Goal: Task Accomplishment & Management: Complete application form

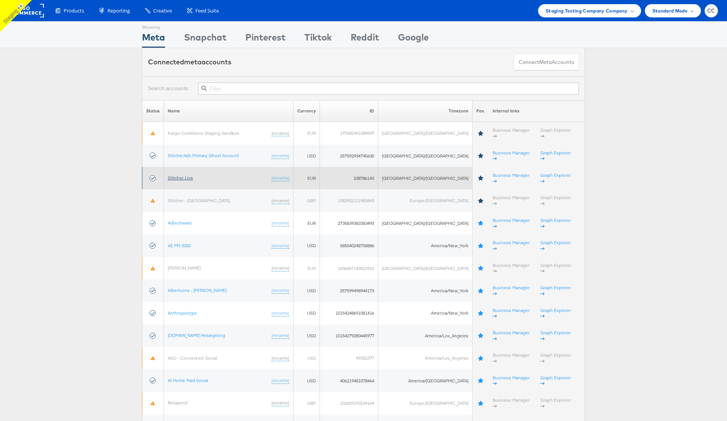
click at [181, 175] on link "Stitcher Live" at bounding box center [180, 178] width 25 height 6
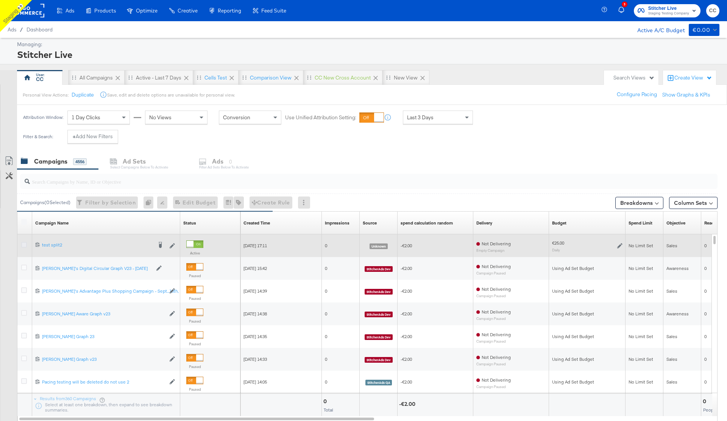
click at [23, 245] on icon at bounding box center [24, 245] width 6 height 6
click at [0, 0] on input "checkbox" at bounding box center [0, 0] width 0 height 0
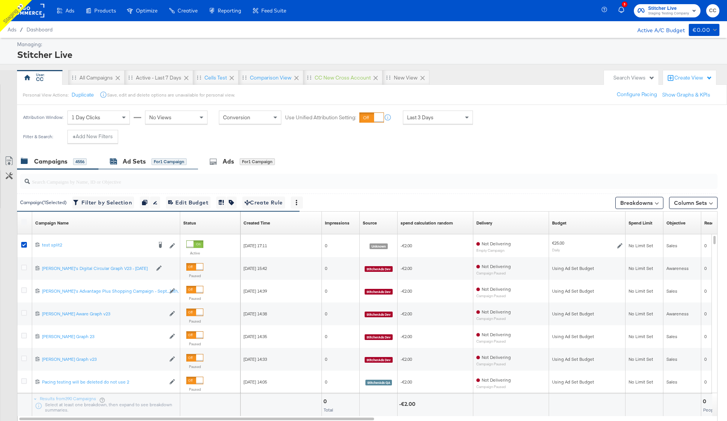
click at [156, 160] on div "for 1 Campaign" at bounding box center [169, 161] width 35 height 7
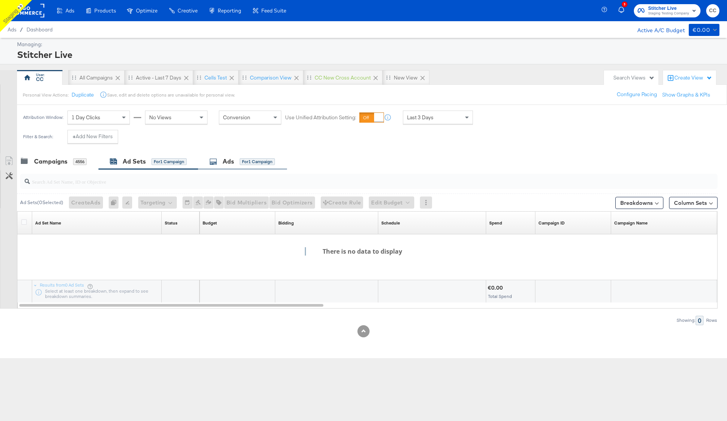
click at [234, 161] on div "Ads" at bounding box center [228, 161] width 11 height 9
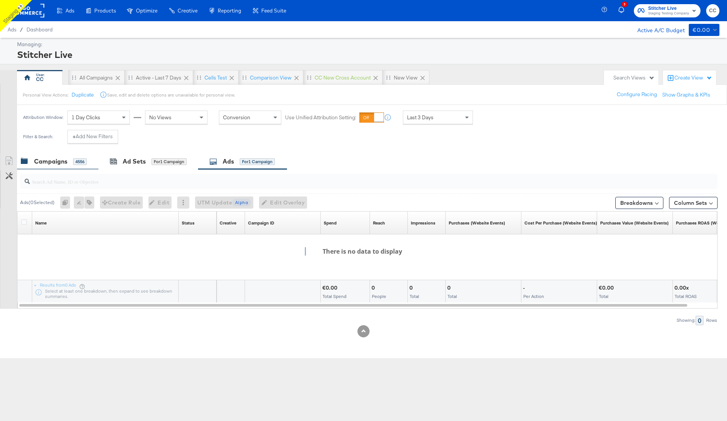
click at [57, 164] on div "Campaigns" at bounding box center [50, 161] width 33 height 9
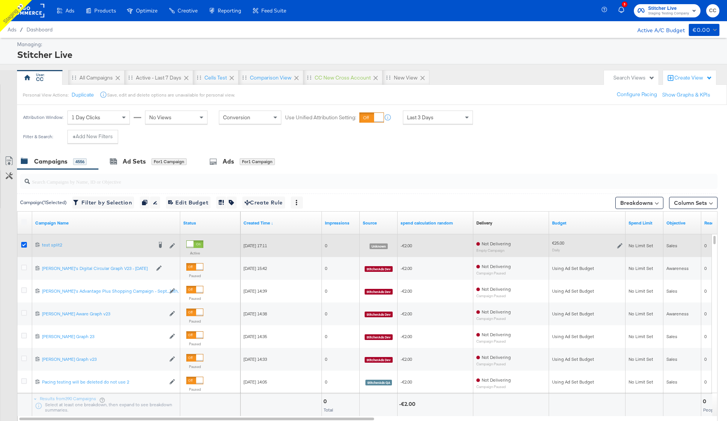
click at [22, 244] on icon at bounding box center [24, 245] width 6 height 6
click at [0, 0] on input "checkbox" at bounding box center [0, 0] width 0 height 0
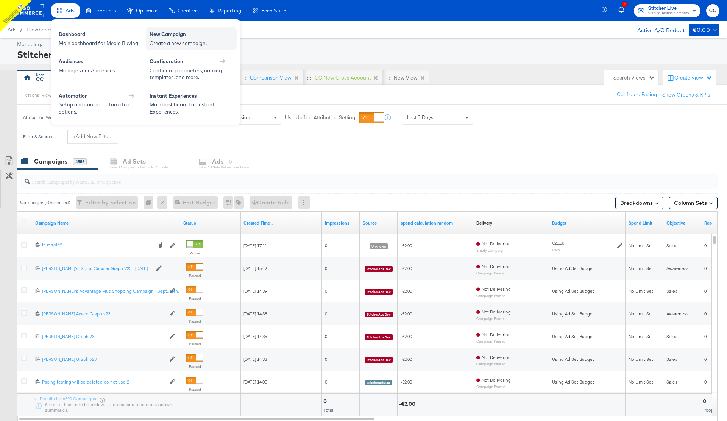
click at [183, 31] on div "New Campaign" at bounding box center [191, 35] width 83 height 9
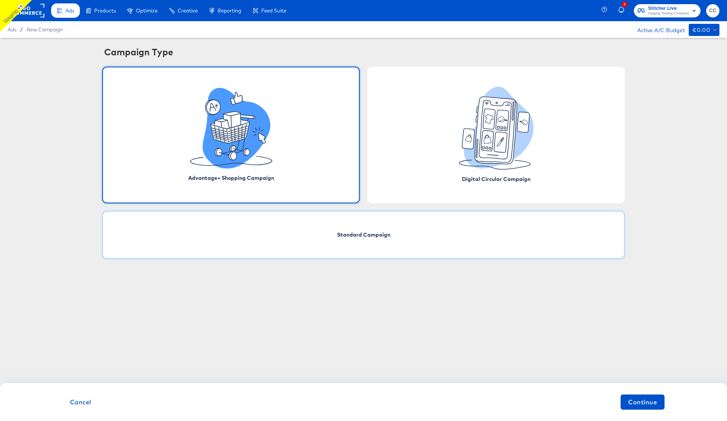
click at [388, 238] on span "Standard Campaign" at bounding box center [363, 235] width 53 height 8
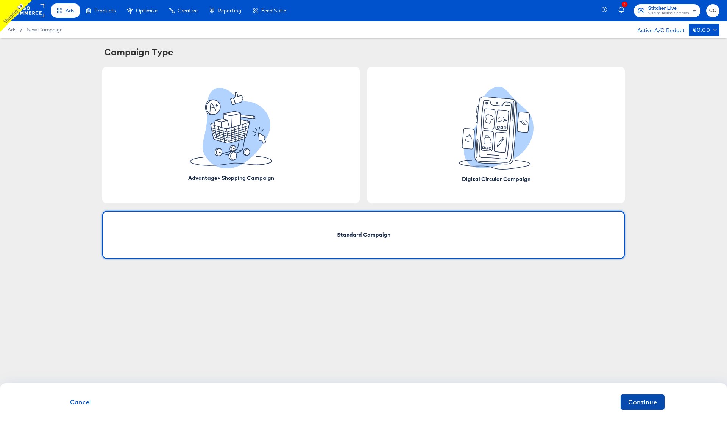
click at [642, 402] on span "Continue" at bounding box center [643, 402] width 29 height 11
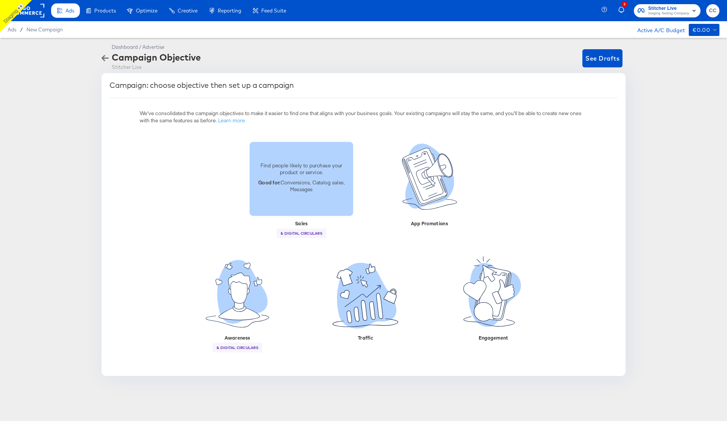
click at [320, 177] on div "Find people likely to purchase your product or service. Good for: Conversions, …" at bounding box center [302, 178] width 104 height 43
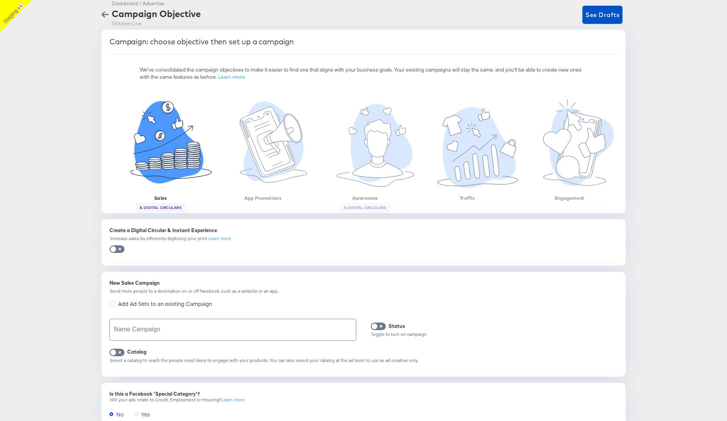
scroll to position [103, 0]
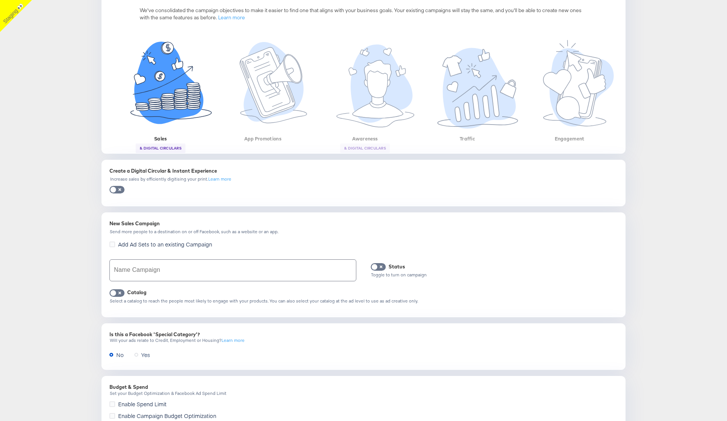
click at [156, 270] on input "text" at bounding box center [233, 270] width 246 height 21
type input "Sales test cc 138.0"
click at [117, 294] on input "checkbox" at bounding box center [113, 295] width 23 height 8
checkbox input "true"
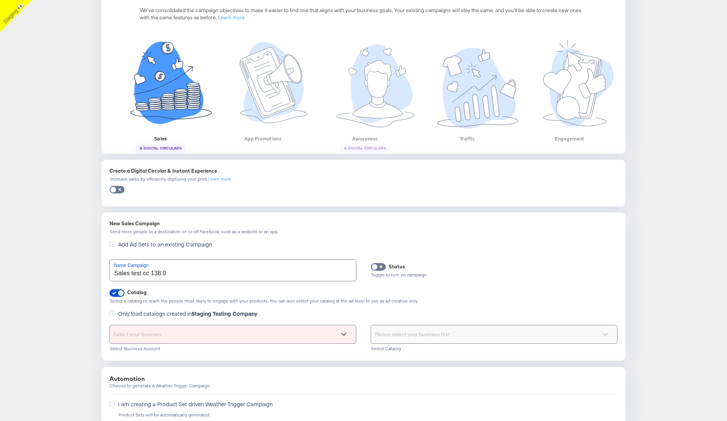
click at [130, 273] on input "Sales test cc 138.0" at bounding box center [233, 270] width 246 height 21
type input "Sales catalog test cc 138.0"
click at [210, 327] on div "Select your business" at bounding box center [233, 334] width 246 height 18
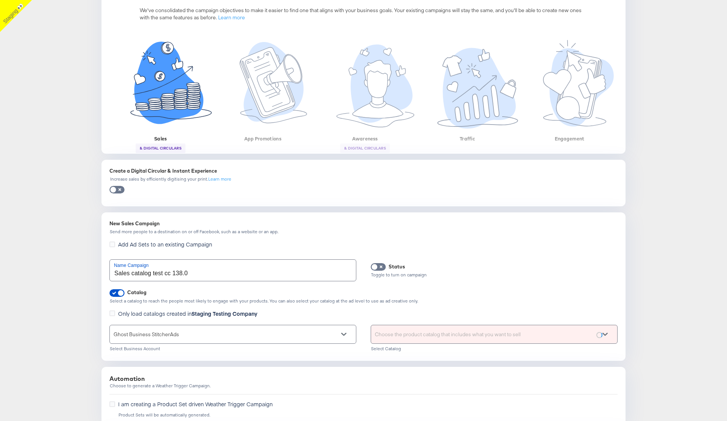
click at [428, 337] on div "Choose the product catalog that includes what you want to sell" at bounding box center [494, 334] width 246 height 18
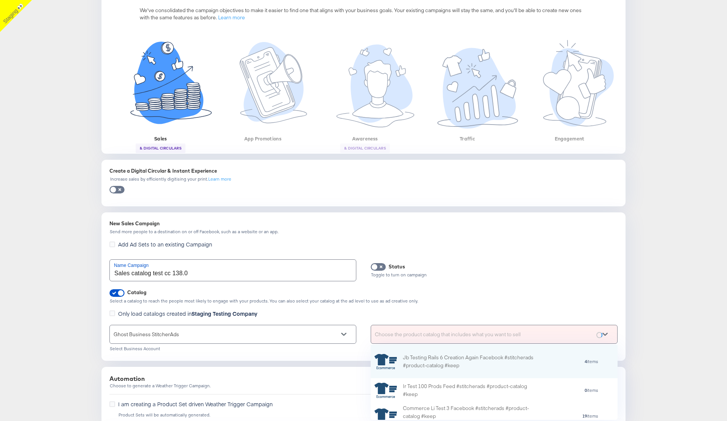
scroll to position [75, 247]
click at [406, 331] on div "Choose the product catalog that includes what you want to sell" at bounding box center [494, 334] width 246 height 18
paste input "Shopping connected 122.1 cc"
type input "Shopping connected 122.1 cc"
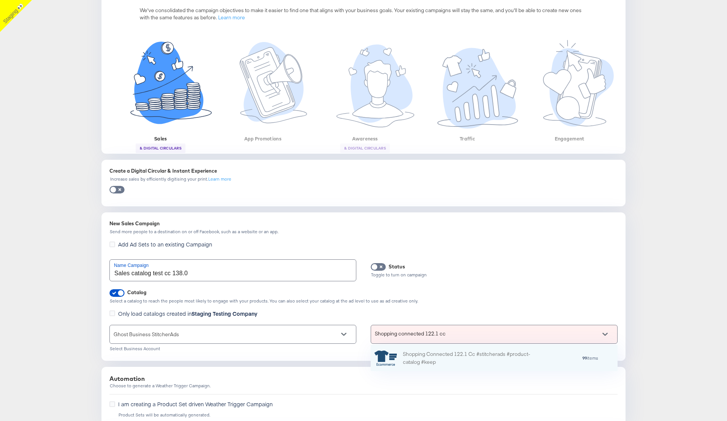
scroll to position [27, 247]
click at [446, 358] on div "Shopping Connected 122.1 Cc #stitcherads #product-catalog #keep" at bounding box center [469, 358] width 133 height 16
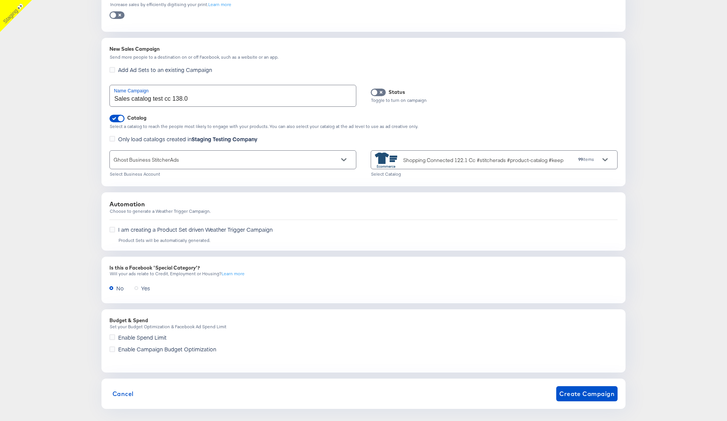
scroll to position [285, 0]
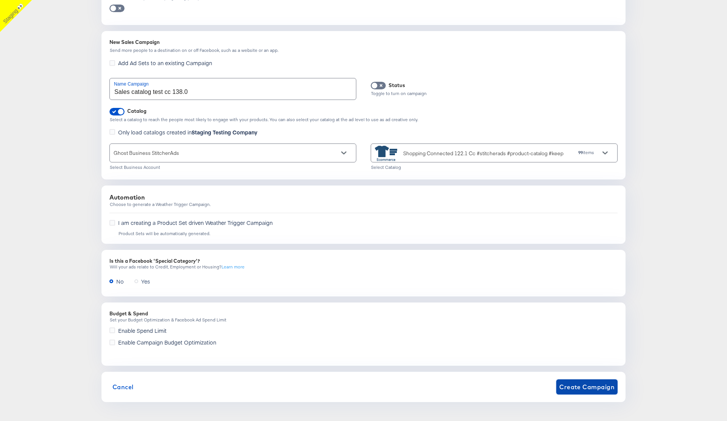
click at [590, 385] on span "Create Campaign" at bounding box center [587, 387] width 55 height 11
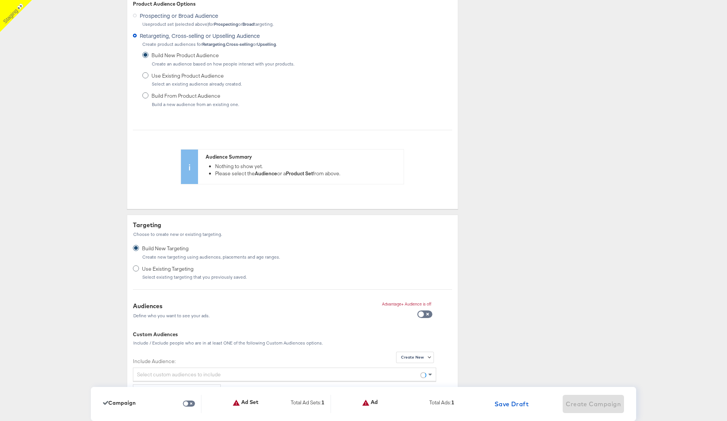
scroll to position [0, 0]
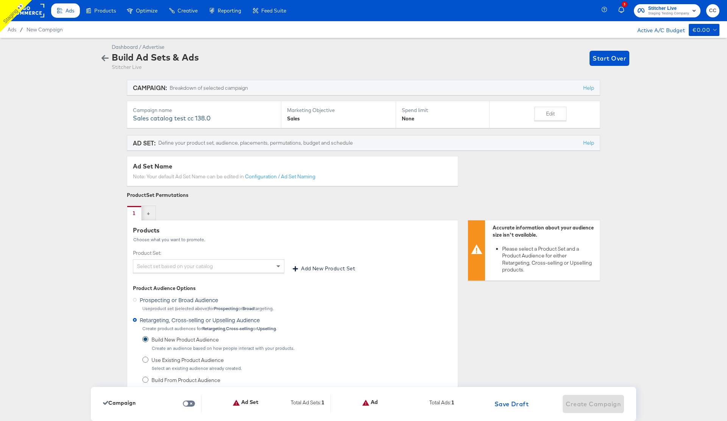
click at [215, 265] on div "Select set based on your catalog" at bounding box center [208, 266] width 151 height 13
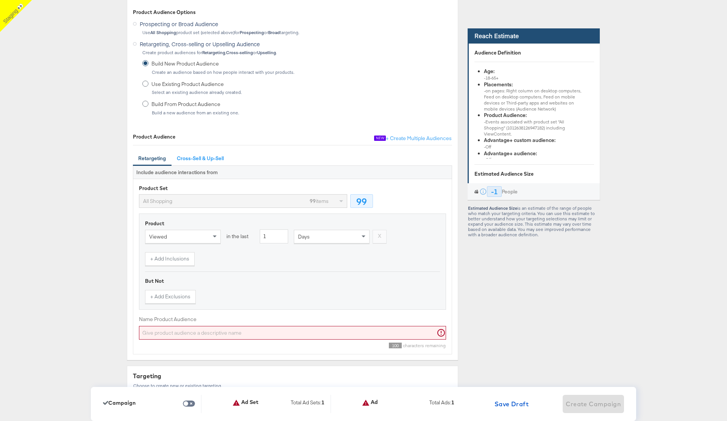
scroll to position [305, 0]
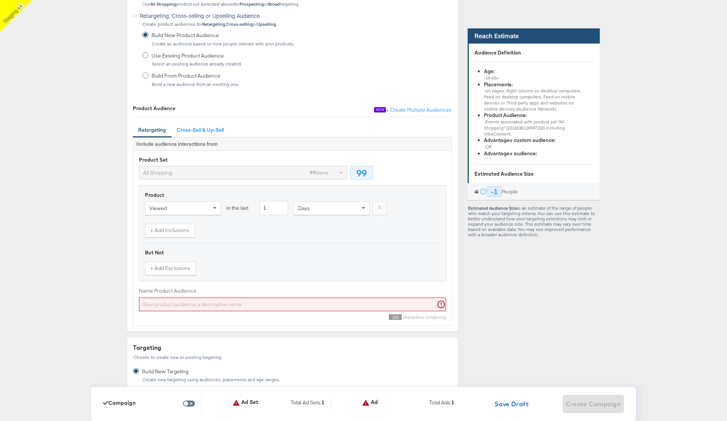
click at [282, 306] on input "Name Product Audience" at bounding box center [292, 305] width 307 height 14
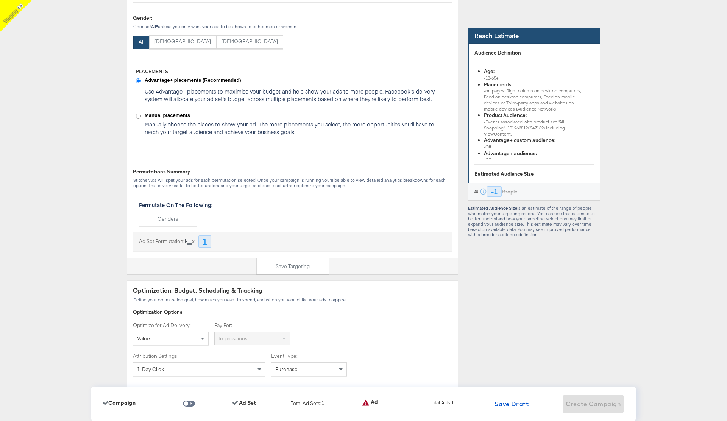
scroll to position [1177, 0]
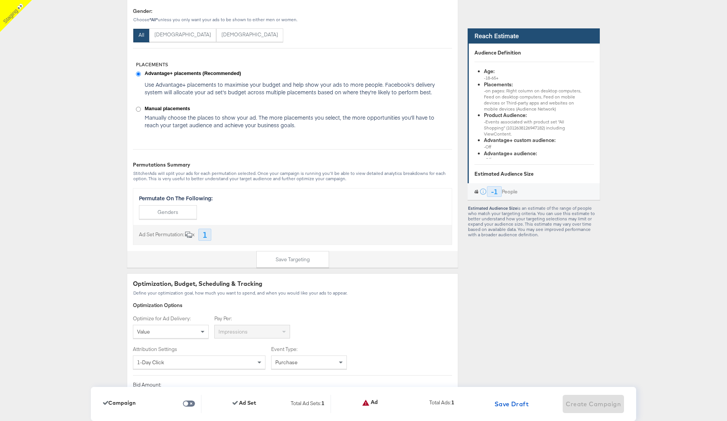
type input "tsrfg"
click at [190, 334] on div "Value" at bounding box center [170, 331] width 75 height 13
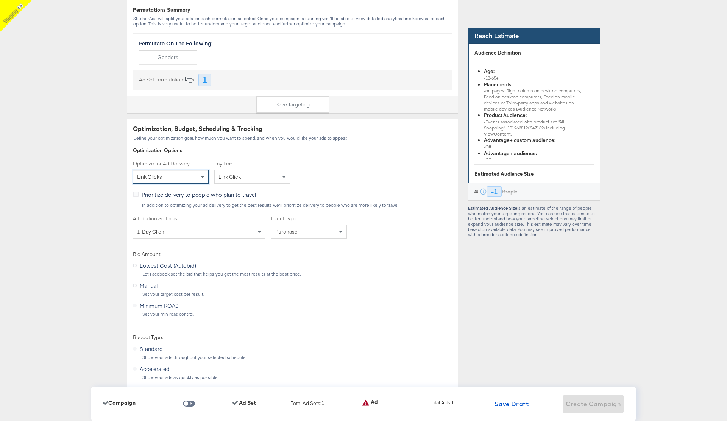
scroll to position [1350, 0]
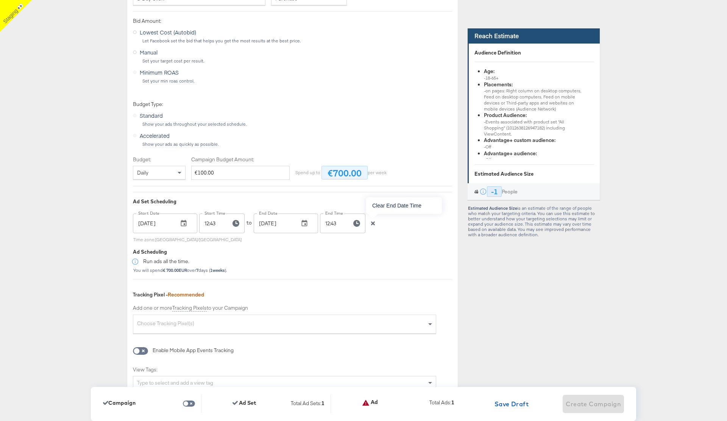
click at [375, 221] on icon "button" at bounding box center [373, 223] width 5 height 5
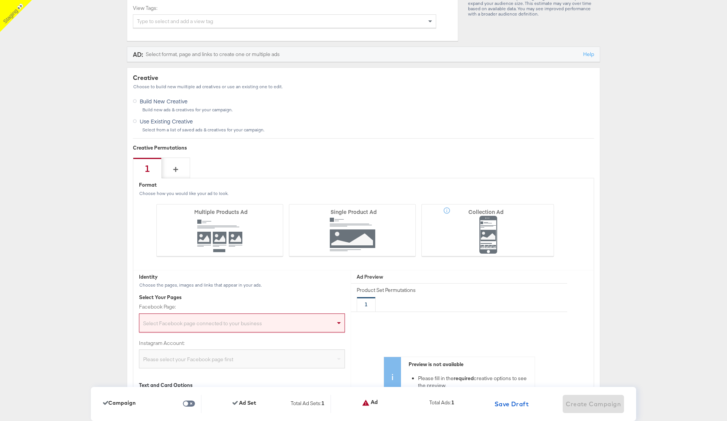
scroll to position [1943, 0]
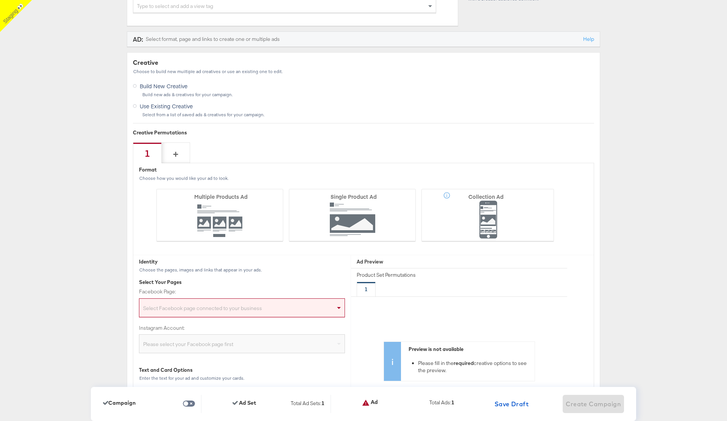
click at [280, 305] on div "Select Facebook page connected to your business" at bounding box center [241, 309] width 205 height 15
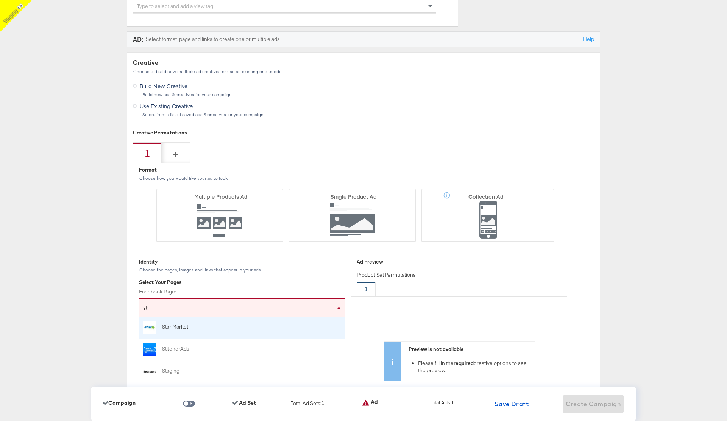
type input "stag"
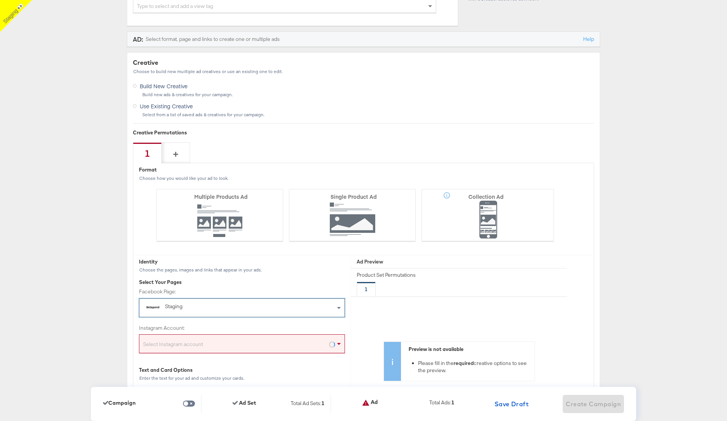
click at [220, 348] on div "Select Instagram account" at bounding box center [241, 345] width 205 height 15
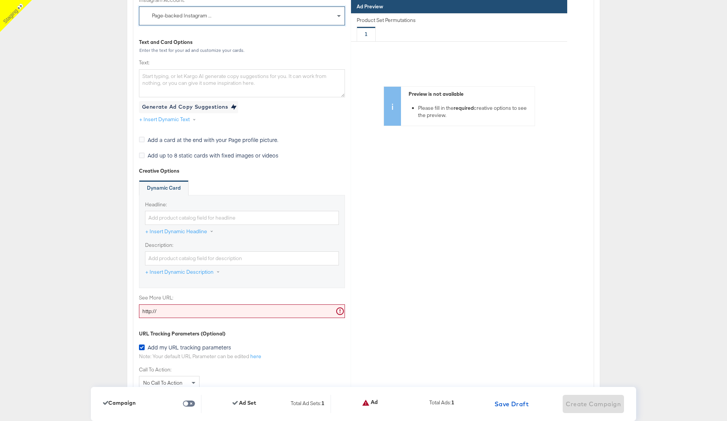
scroll to position [2275, 0]
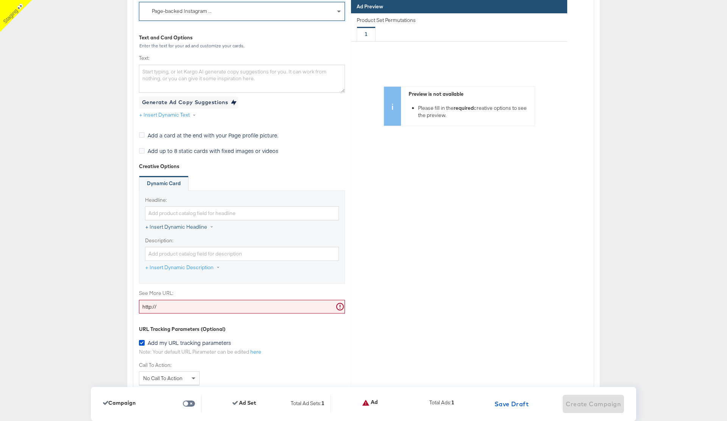
click at [196, 226] on button "+ Insert Dynamic Headline" at bounding box center [183, 228] width 77 height 14
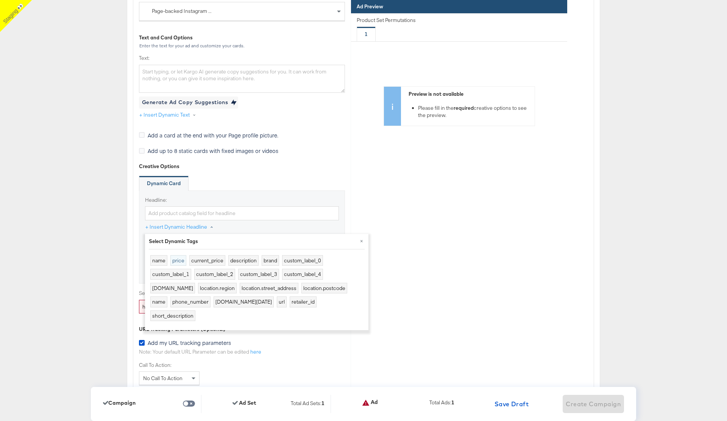
click at [183, 261] on button "price" at bounding box center [178, 260] width 16 height 11
type input "{{product.price}}"
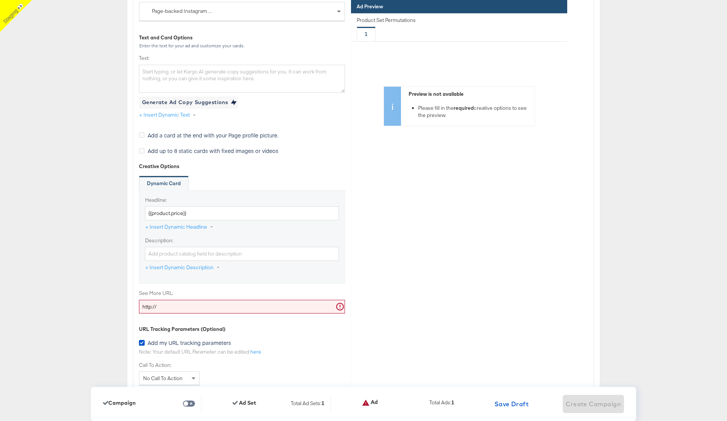
click at [169, 305] on input "http://" at bounding box center [242, 307] width 206 height 14
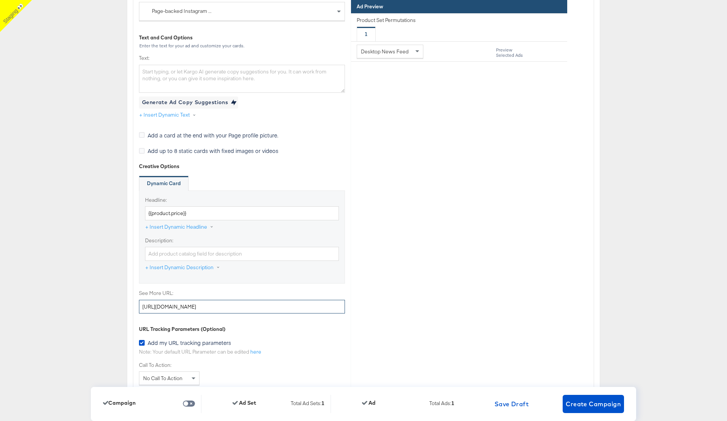
type input "[URL][DOMAIN_NAME]"
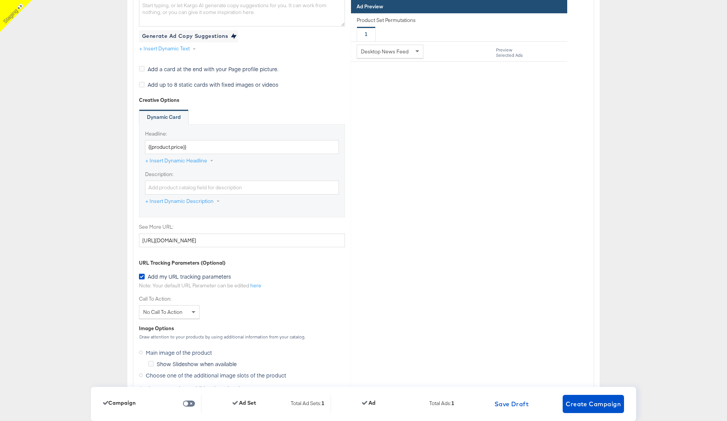
scroll to position [2419, 0]
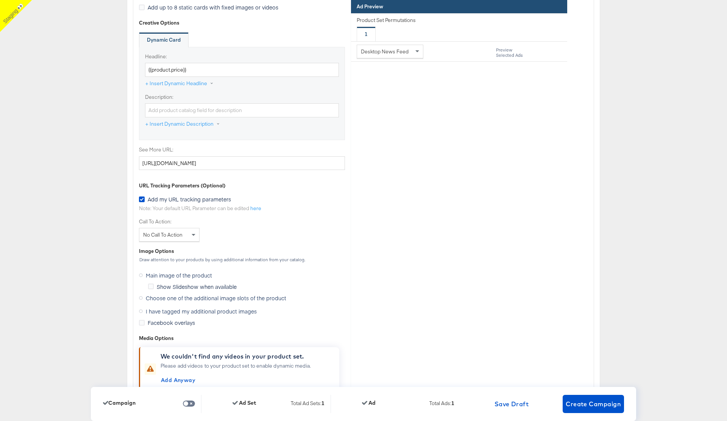
click at [183, 236] on div "No Call To Action" at bounding box center [169, 234] width 60 height 13
click at [335, 196] on div "Add my URL tracking parameters" at bounding box center [242, 201] width 206 height 10
click at [600, 408] on span "Create Campaign" at bounding box center [593, 404] width 55 height 11
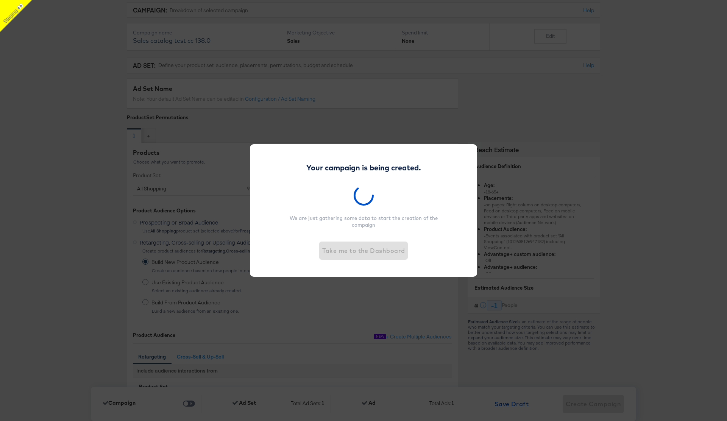
scroll to position [0, 0]
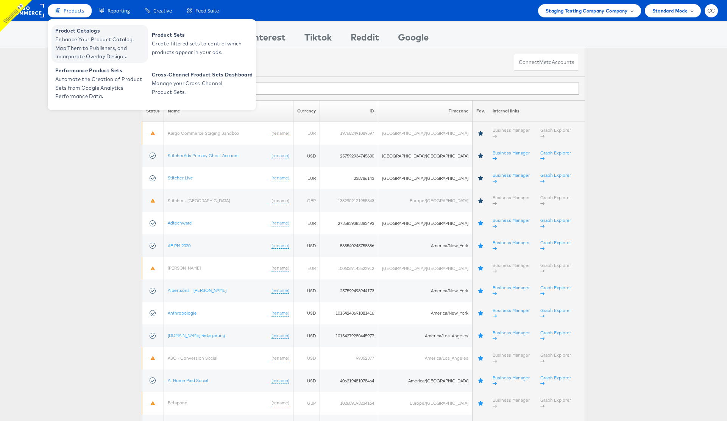
click at [83, 39] on span "Enhance Your Product Catalog, Map Them to Publishers, and Incorporate Overlay D…" at bounding box center [100, 48] width 91 height 26
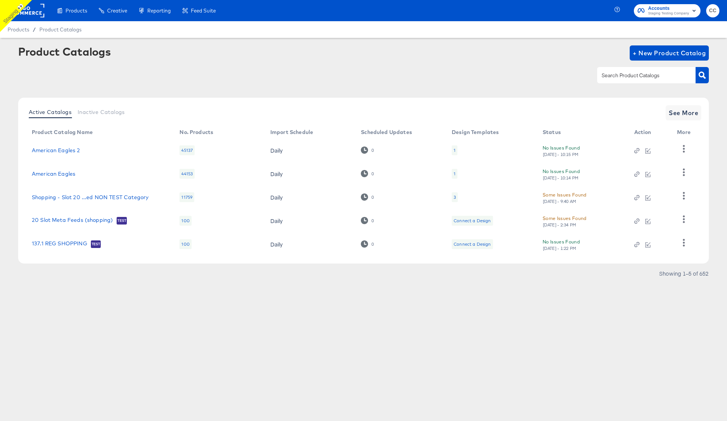
click at [644, 75] on input "text" at bounding box center [641, 75] width 81 height 9
type input "add"
click at [710, 76] on article "Product Catalogs + New Product Catalog add Active Catalogs Inactive Catalogs Se…" at bounding box center [363, 172] width 727 height 268
click at [707, 76] on button "button" at bounding box center [702, 75] width 13 height 16
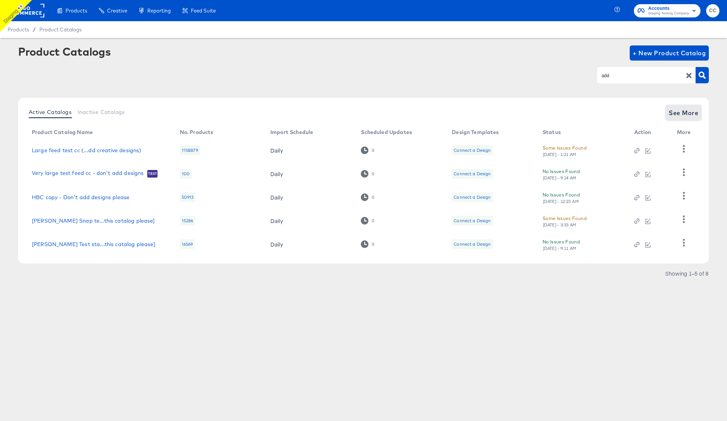
click at [679, 109] on span "See More" at bounding box center [684, 113] width 30 height 11
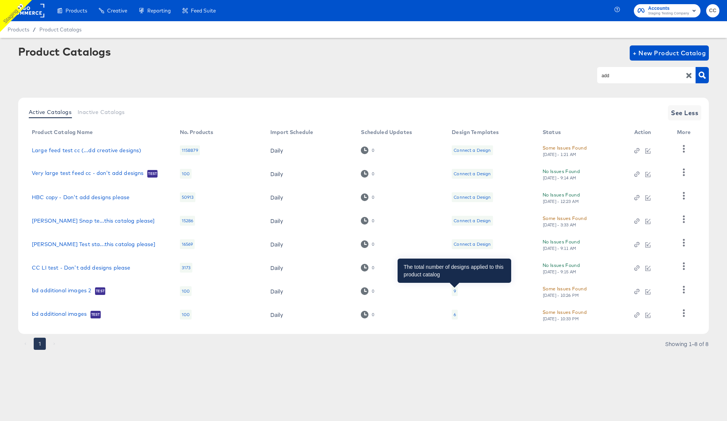
click at [454, 291] on div "9" at bounding box center [455, 291] width 2 height 6
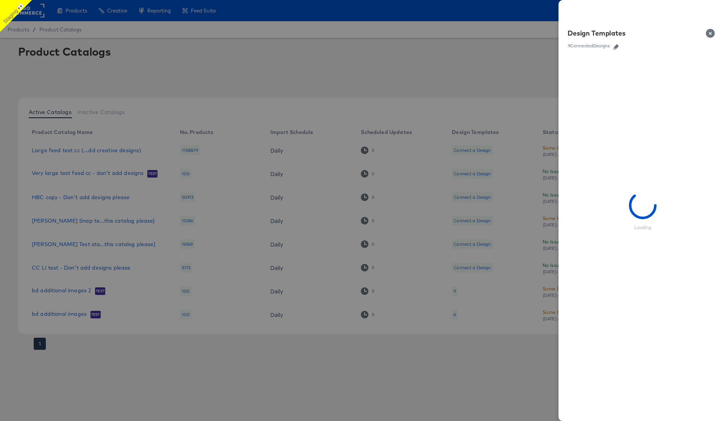
click at [711, 35] on button "Close" at bounding box center [712, 33] width 21 height 21
click at [432, 79] on div at bounding box center [363, 210] width 727 height 421
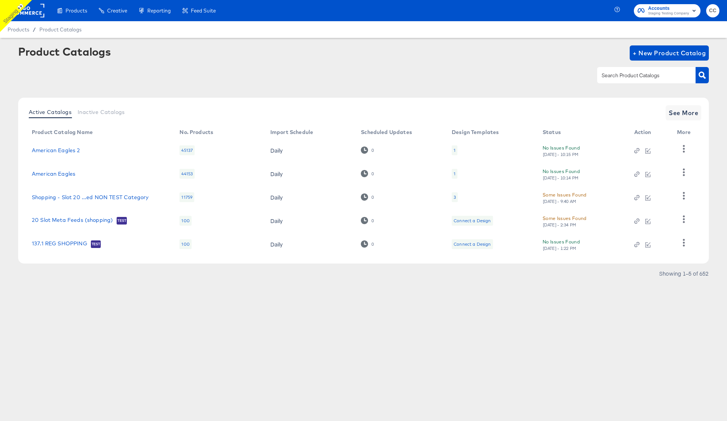
click at [457, 199] on div "3" at bounding box center [455, 197] width 6 height 10
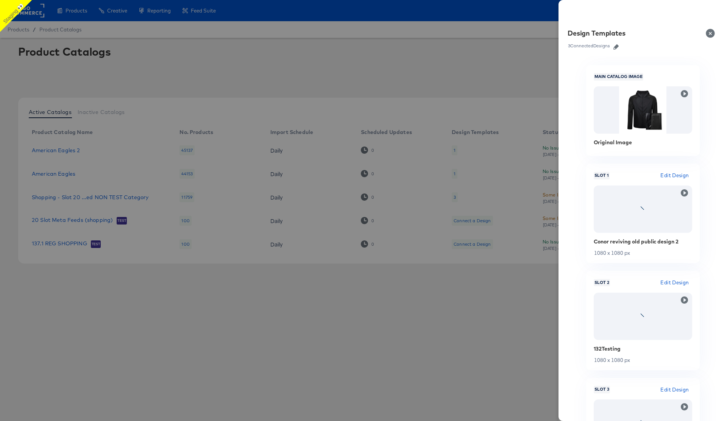
click at [712, 35] on button "Close" at bounding box center [712, 33] width 21 height 21
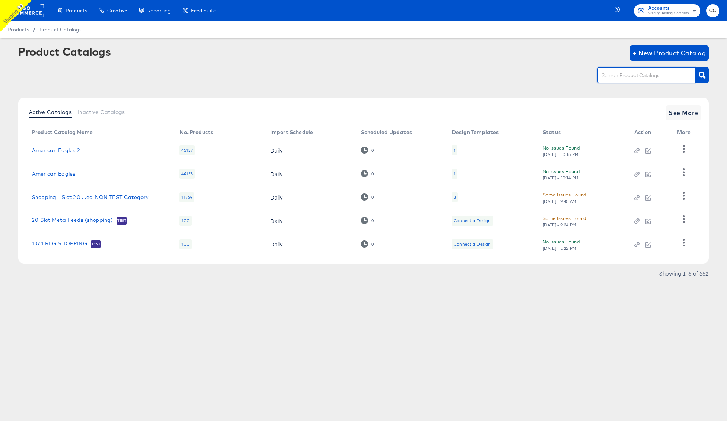
click at [620, 79] on input "text" at bounding box center [641, 75] width 81 height 9
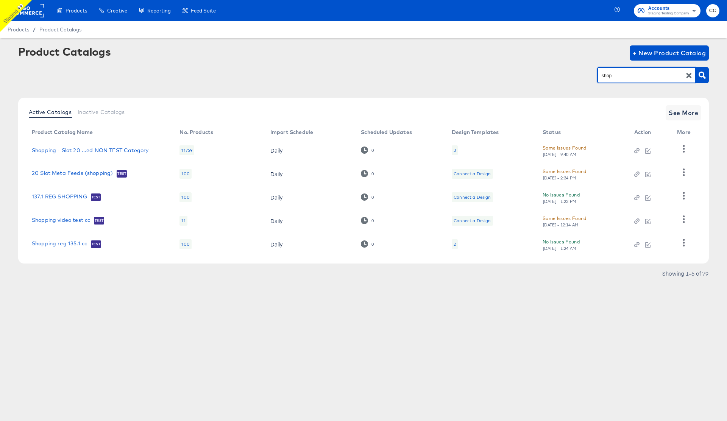
click at [61, 246] on link "Shopping reg 135.1 cc" at bounding box center [59, 245] width 55 height 8
click at [607, 76] on input "shop" at bounding box center [641, 75] width 81 height 9
type input "conne"
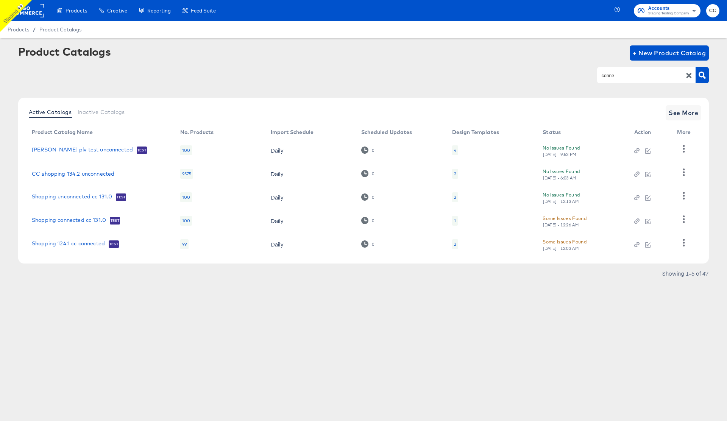
click at [77, 245] on link "Shopping 124.1 cc connected" at bounding box center [68, 245] width 73 height 8
click at [687, 112] on span "See More" at bounding box center [684, 113] width 30 height 11
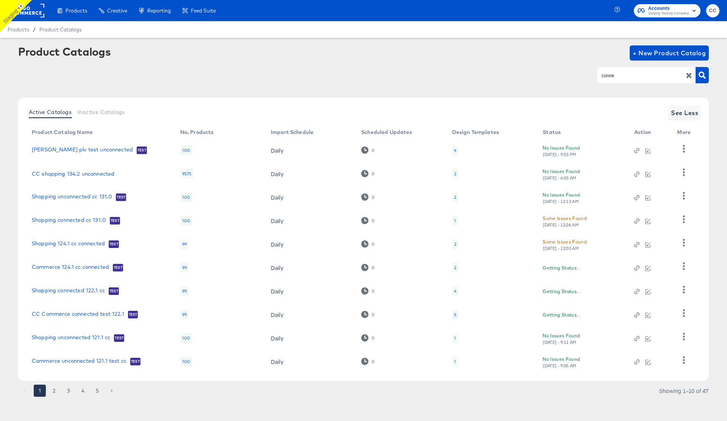
scroll to position [2, 0]
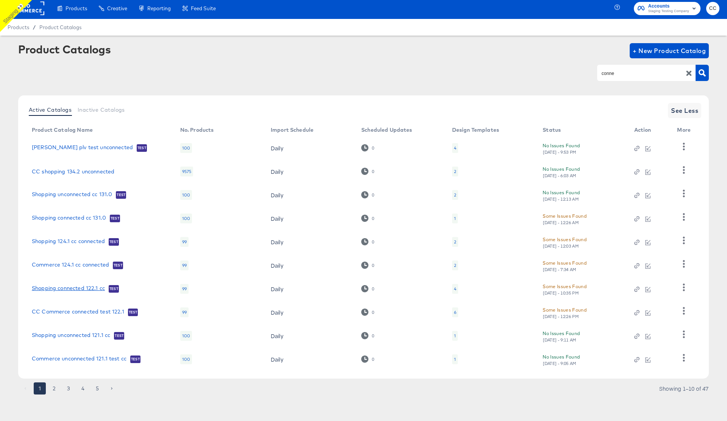
click at [74, 289] on link "Shopping connected 122.1 cc" at bounding box center [68, 289] width 73 height 8
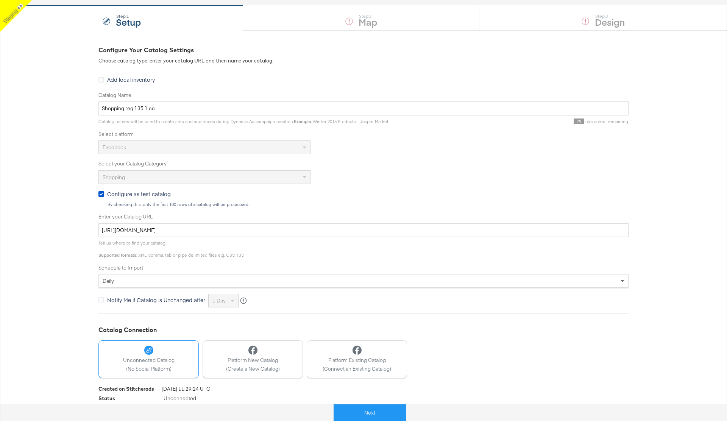
scroll to position [88, 0]
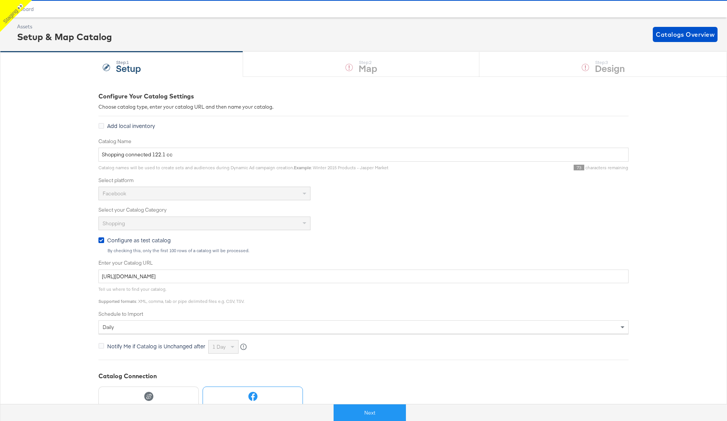
scroll to position [20, 0]
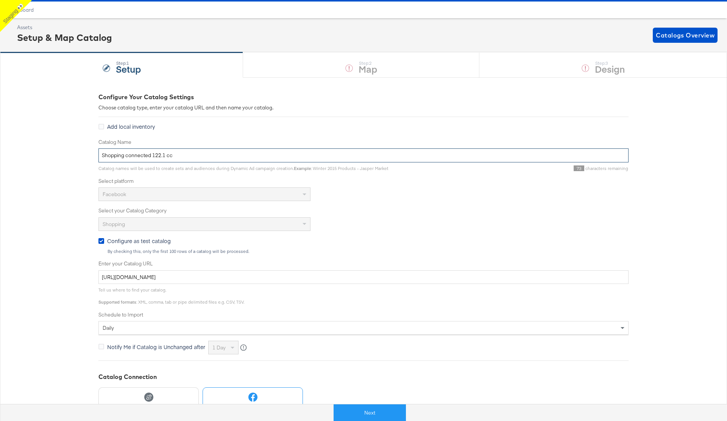
click at [141, 158] on input "Shopping connected 122.1 cc" at bounding box center [364, 156] width 530 height 14
click at [136, 155] on input "Shopping connected 122.1 cc" at bounding box center [364, 156] width 530 height 14
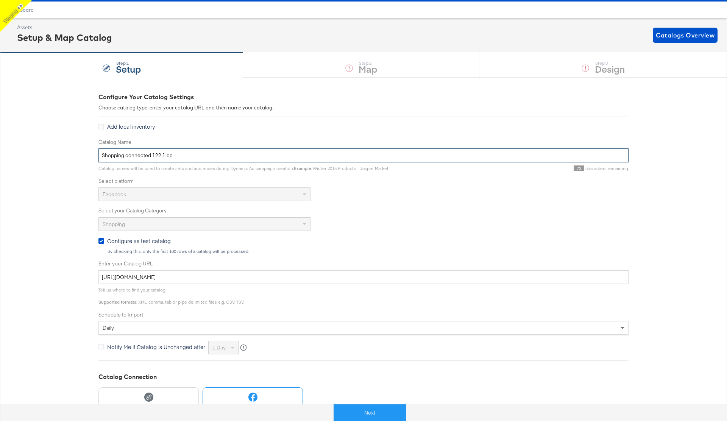
click at [136, 155] on input "Shopping connected 122.1 cc" at bounding box center [364, 156] width 530 height 14
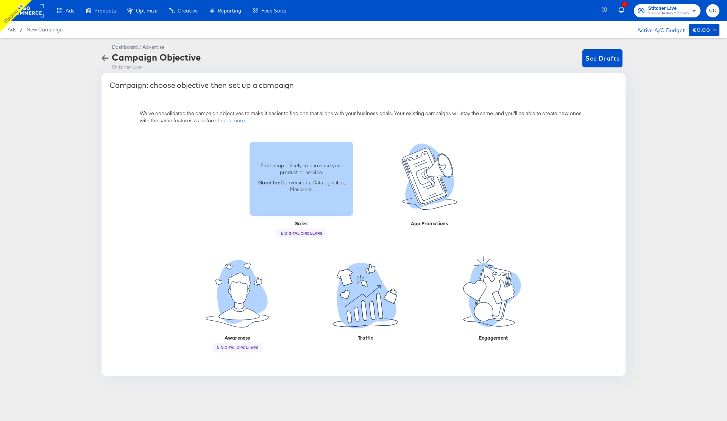
click at [302, 204] on div "Find people likely to purchase your product or service. Good for: Conversions, …" at bounding box center [302, 179] width 104 height 74
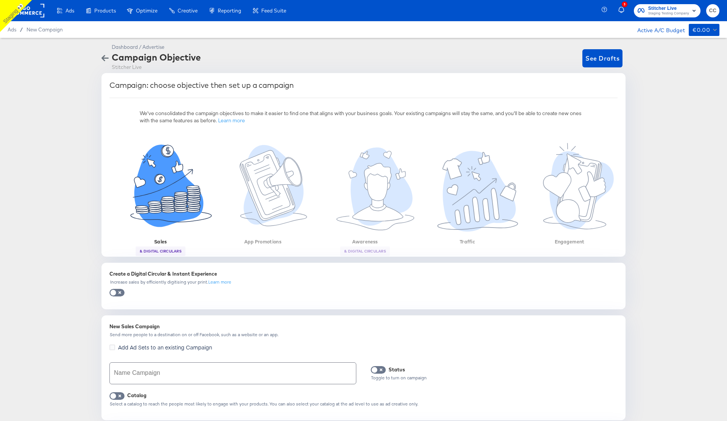
scroll to position [109, 0]
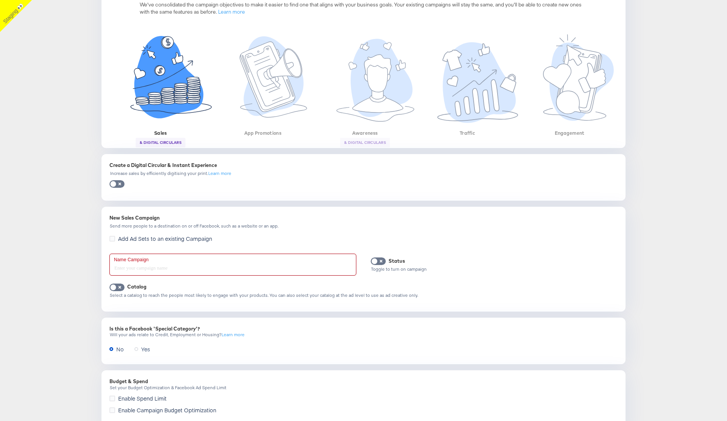
click at [143, 266] on input "text" at bounding box center [233, 264] width 246 height 21
type input "Sales catalog test cc 138.0 no2"
click at [120, 288] on input "checkbox" at bounding box center [113, 290] width 23 height 8
checkbox input "true"
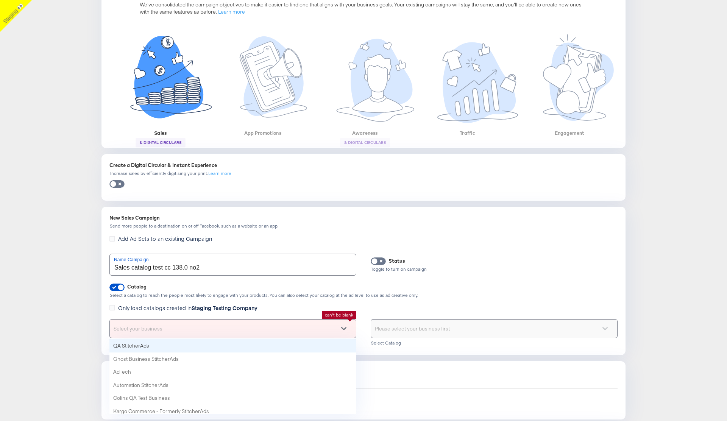
click at [183, 326] on div "Select your business" at bounding box center [233, 329] width 246 height 18
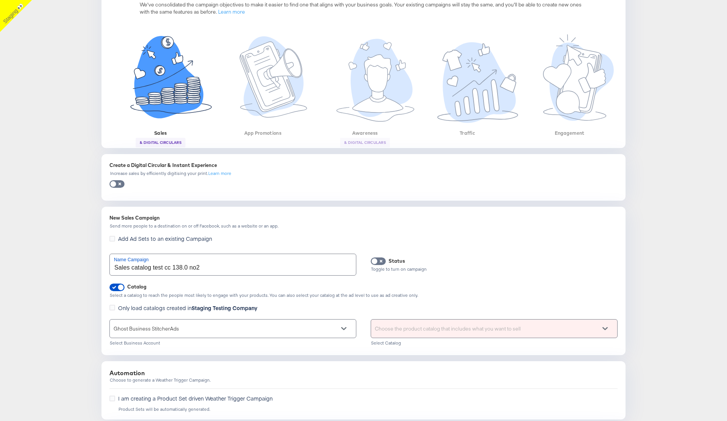
click at [399, 332] on div "Choose the product catalog that includes what you want to sell" at bounding box center [494, 329] width 246 height 18
paste input "Shopping connected 122.1 cc"
type input "Shopping connected 122.1 cc"
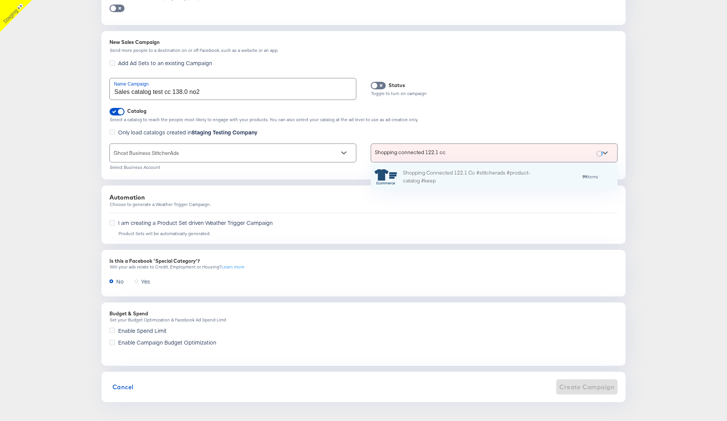
scroll to position [27, 247]
click at [486, 178] on div "Shopping Connected 122.1 Cc #stitcherads #product-catalog #keep" at bounding box center [469, 177] width 133 height 16
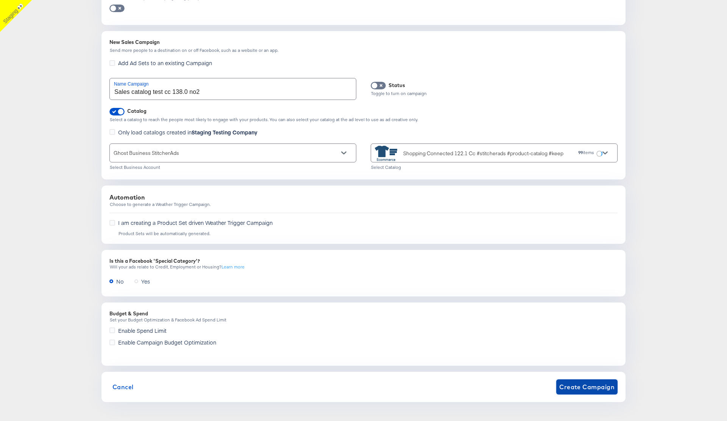
click at [584, 388] on span "Create Campaign" at bounding box center [587, 387] width 55 height 11
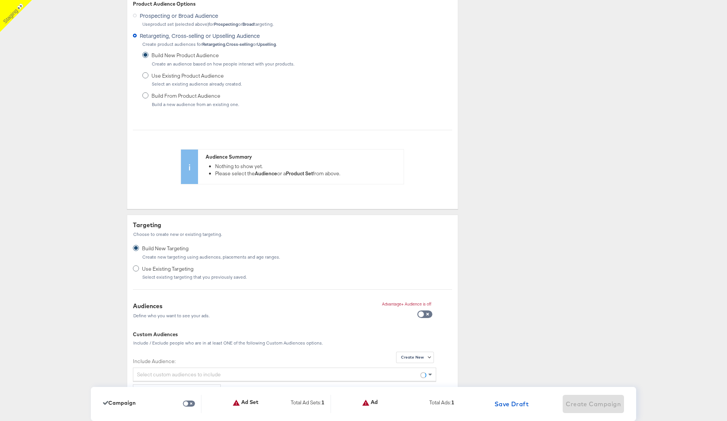
scroll to position [0, 0]
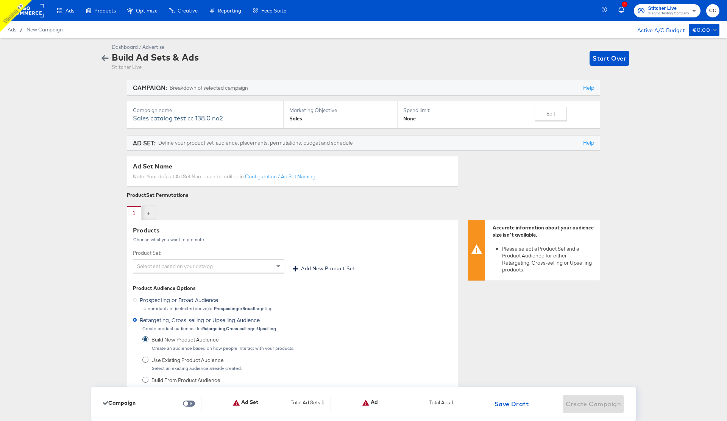
click at [214, 268] on div "Select set based on your catalog" at bounding box center [208, 266] width 151 height 13
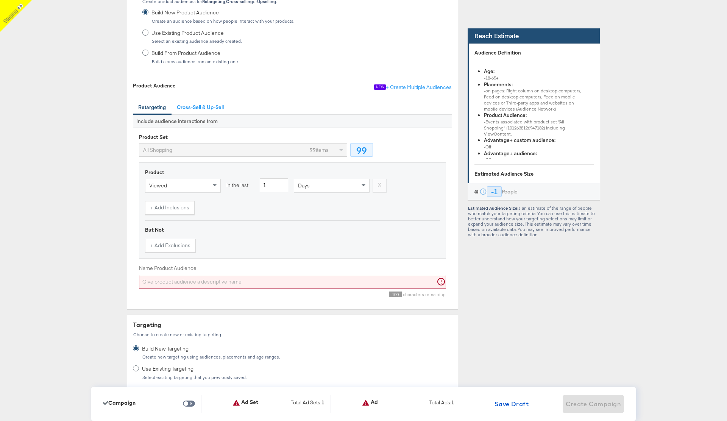
scroll to position [351, 0]
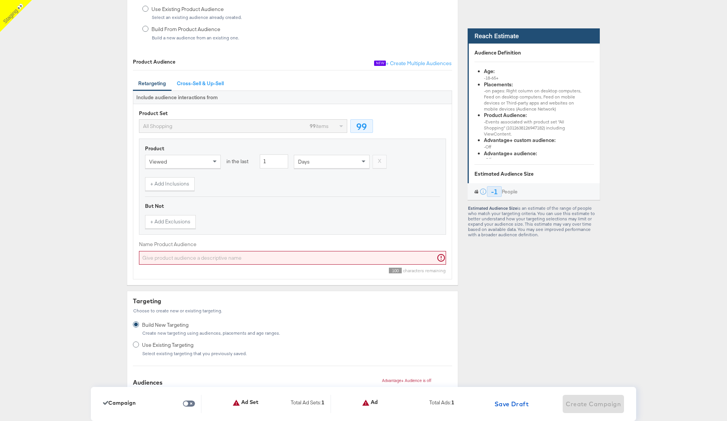
click at [277, 260] on input "Name Product Audience" at bounding box center [292, 258] width 307 height 14
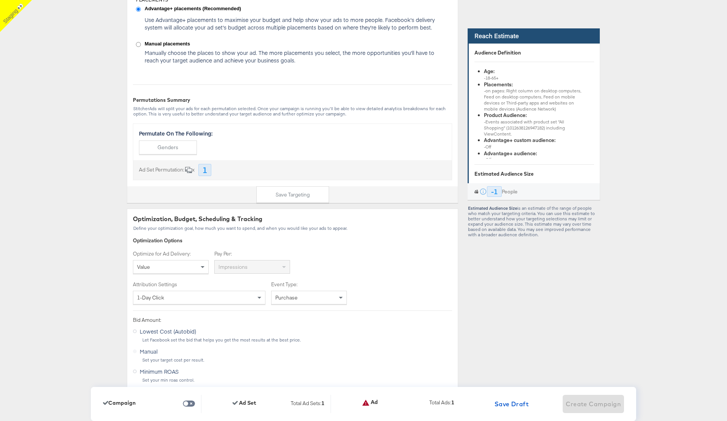
scroll to position [1248, 0]
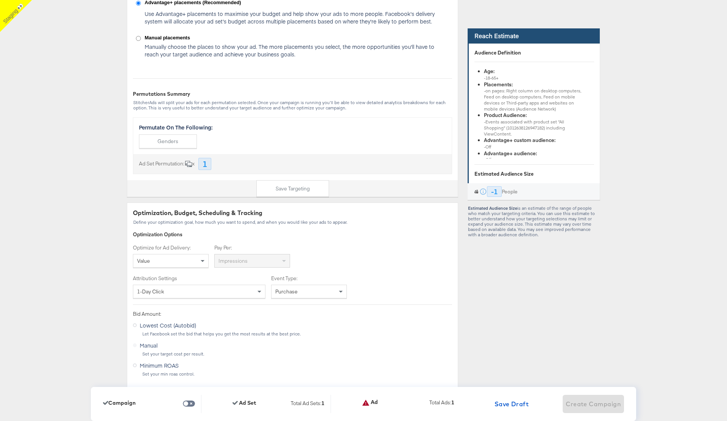
type input "rewdgfcre"
click at [196, 267] on div "Value" at bounding box center [170, 261] width 75 height 13
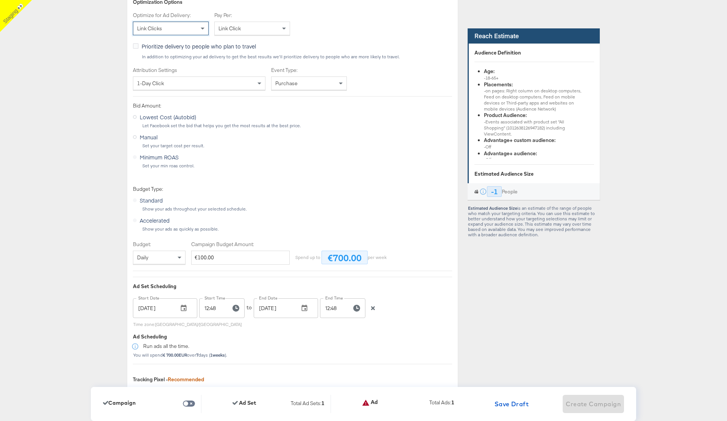
scroll to position [1495, 0]
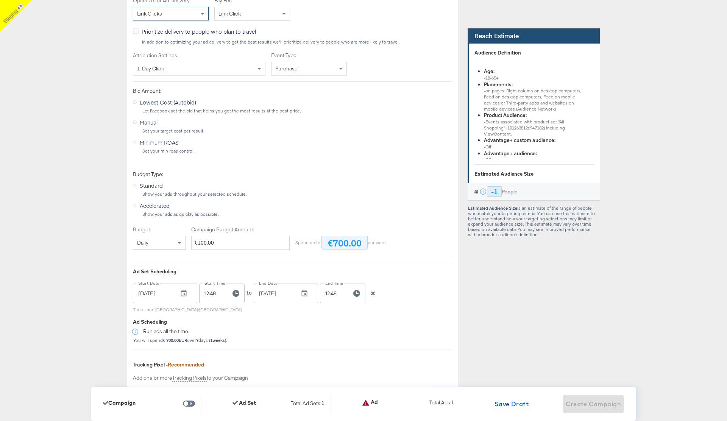
click at [375, 293] on icon "button" at bounding box center [373, 293] width 5 height 5
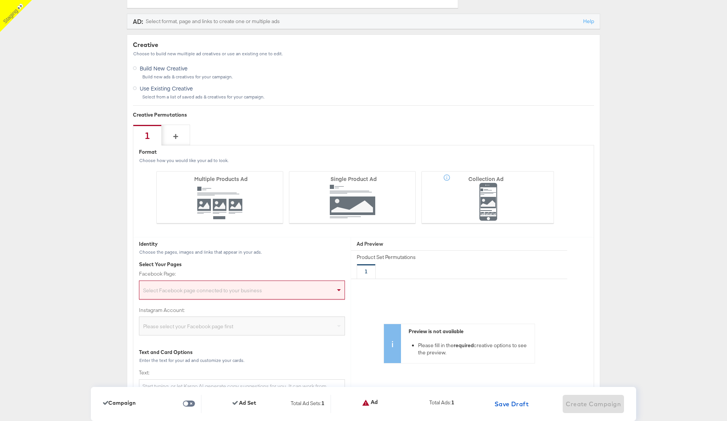
scroll to position [1971, 0]
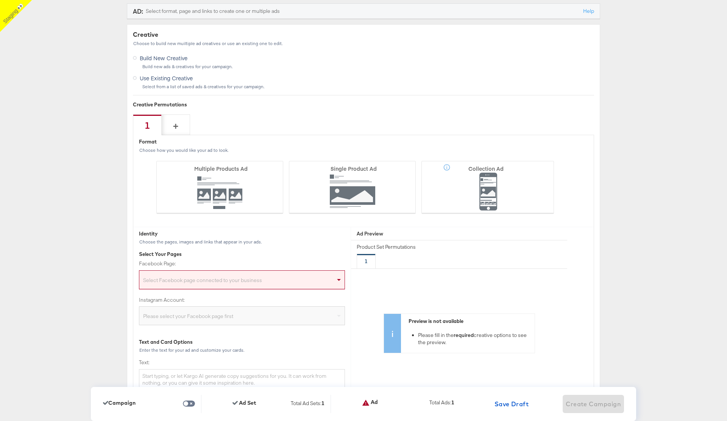
click at [313, 277] on div "Select Facebook page connected to your business" at bounding box center [241, 281] width 205 height 15
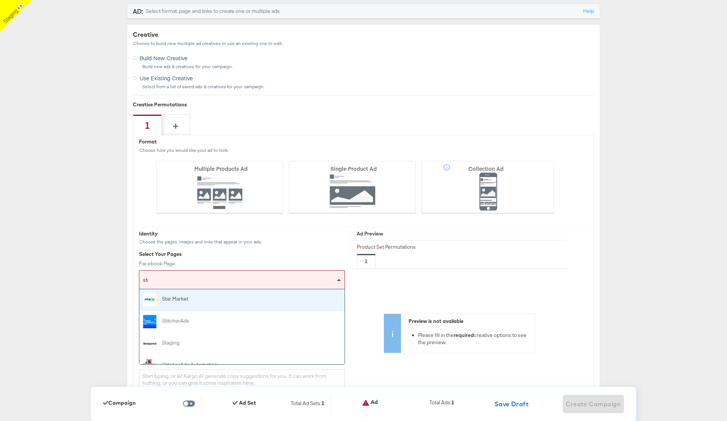
type input "stag"
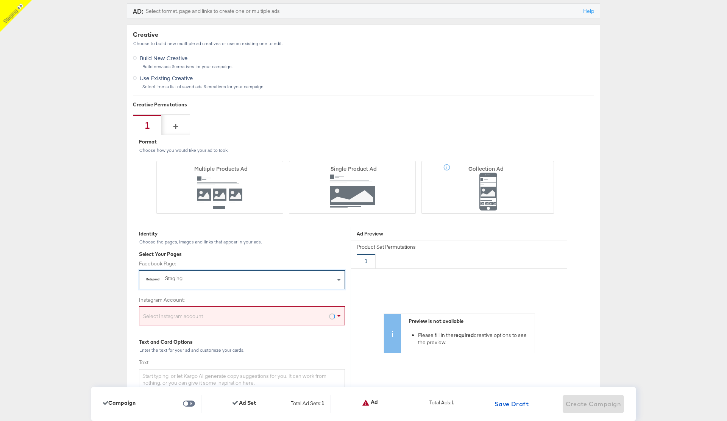
click at [236, 317] on div "Select Instagram account" at bounding box center [241, 317] width 205 height 15
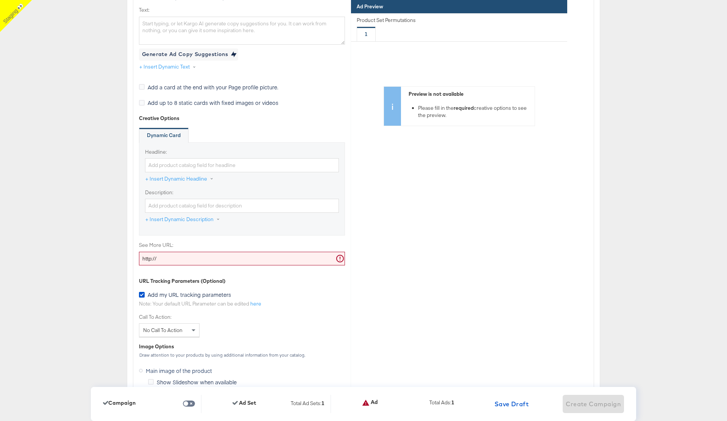
scroll to position [2349, 0]
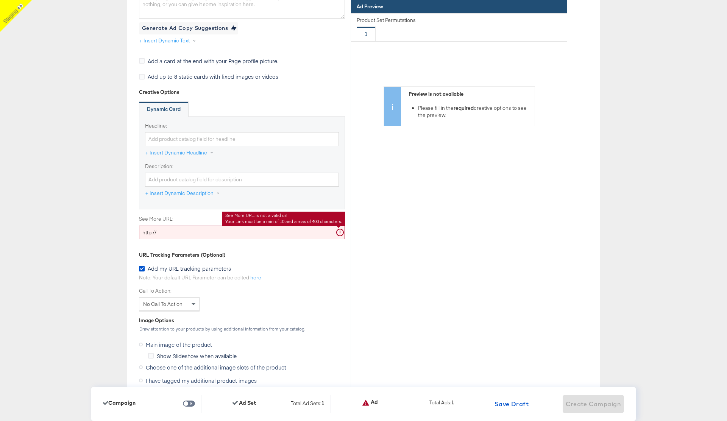
click at [228, 234] on input "http://" at bounding box center [242, 233] width 206 height 14
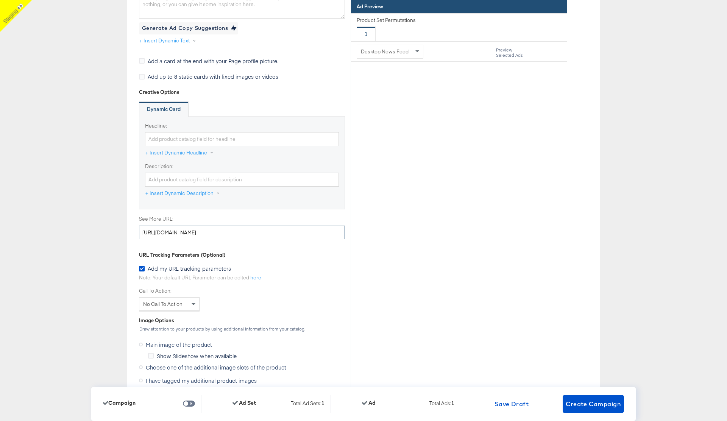
type input "[URL][DOMAIN_NAME]"
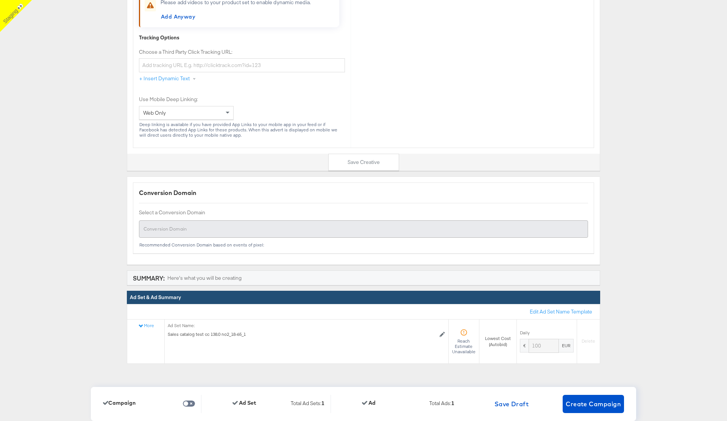
scroll to position [2820, 0]
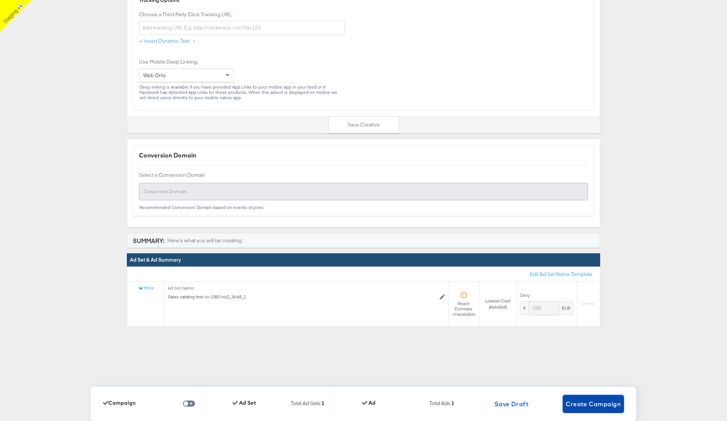
click at [601, 404] on span "Create Campaign" at bounding box center [593, 404] width 55 height 11
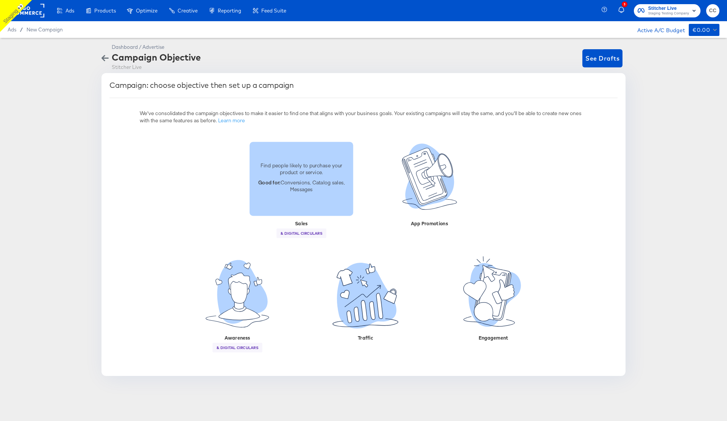
click at [301, 195] on div "Find people likely to purchase your product or service. Good for: Conversions, …" at bounding box center [302, 178] width 104 height 43
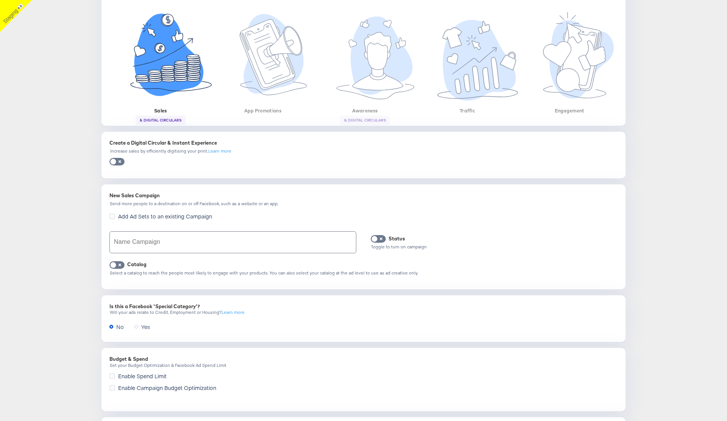
scroll to position [143, 0]
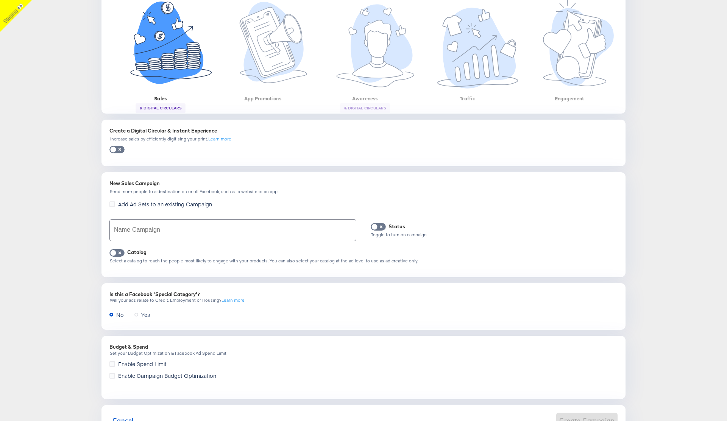
click at [149, 224] on input "text" at bounding box center [233, 230] width 246 height 21
type input "cc test sales"
click at [121, 252] on input "checkbox" at bounding box center [113, 255] width 23 height 8
checkbox input "true"
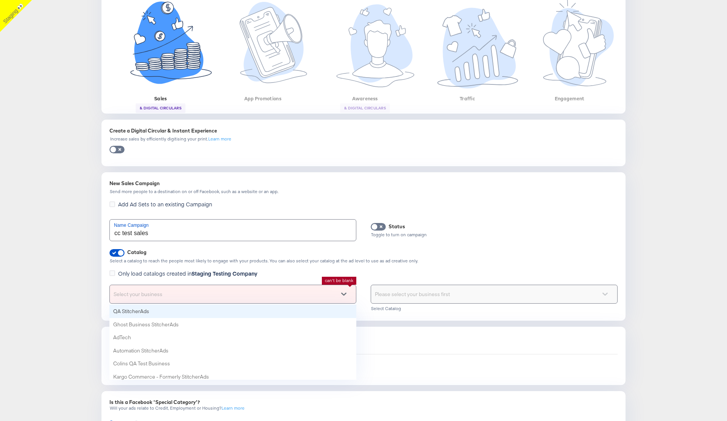
click at [204, 296] on div "Select your business" at bounding box center [233, 294] width 246 height 18
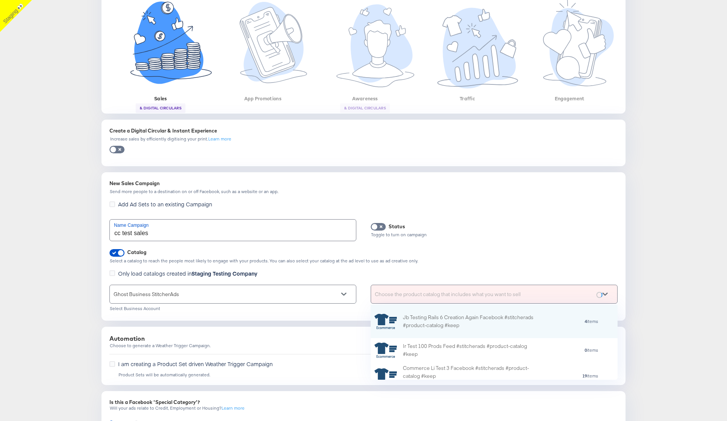
click at [479, 293] on div "Choose the product catalog that includes what you want to sell" at bounding box center [494, 294] width 246 height 18
type input "cc"
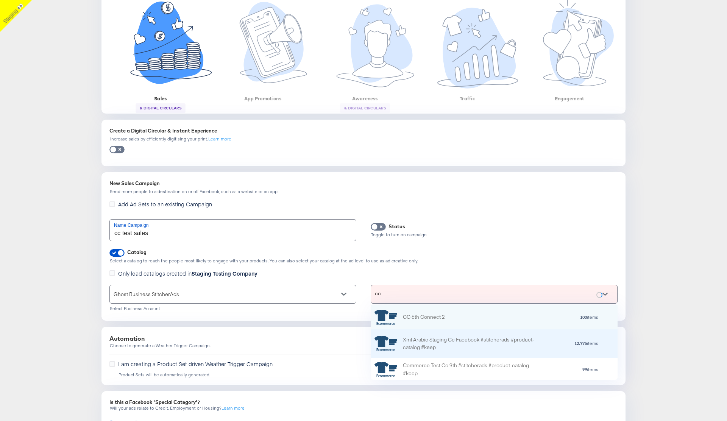
click at [472, 341] on div "Xml Arabic Staging Cc Facebook #stitcherads #product-catalog #keep" at bounding box center [469, 344] width 133 height 16
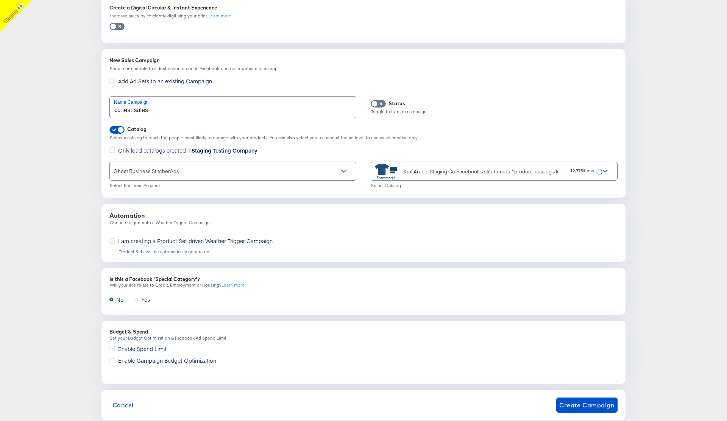
scroll to position [285, 0]
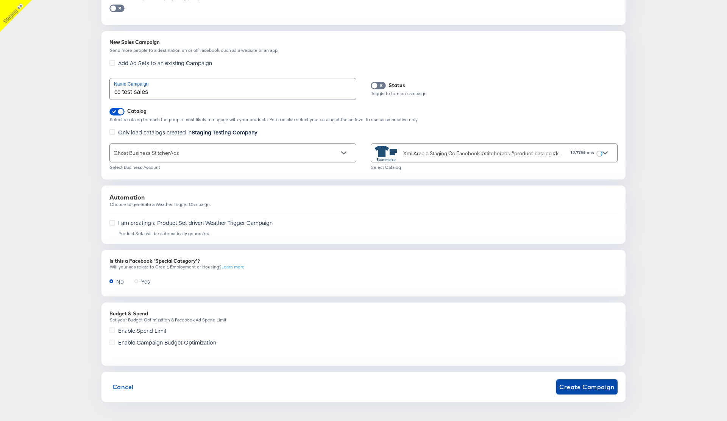
click at [592, 391] on span "Create Campaign" at bounding box center [587, 387] width 55 height 11
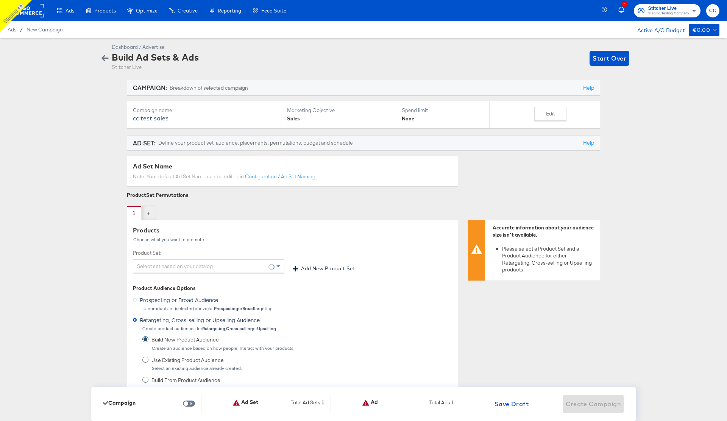
click at [181, 264] on div "Select set based on your catalog" at bounding box center [208, 266] width 151 height 13
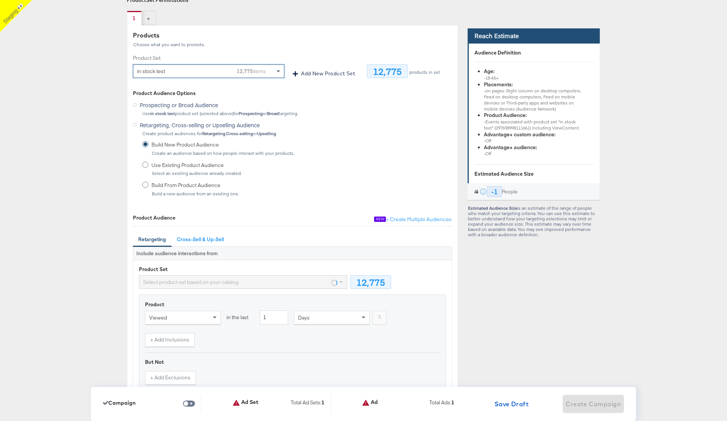
scroll to position [313, 0]
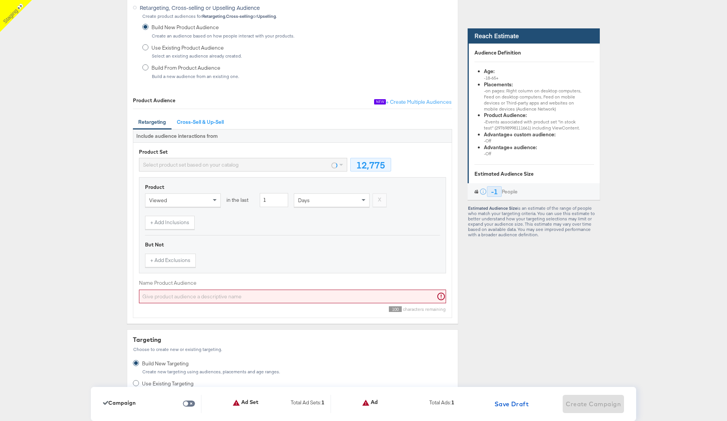
click at [235, 294] on input "Name Product Audience" at bounding box center [292, 297] width 307 height 14
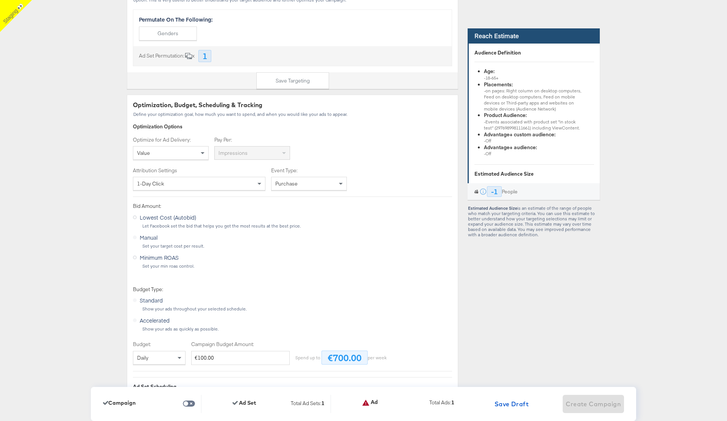
scroll to position [1409, 0]
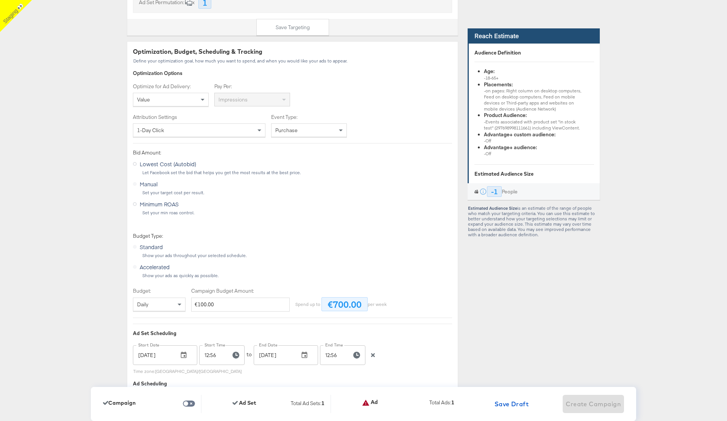
type input "34wetf"
click at [188, 102] on div "Value" at bounding box center [170, 99] width 75 height 13
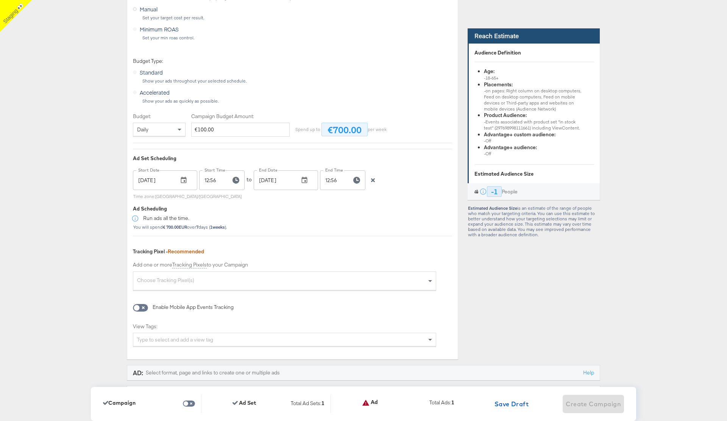
scroll to position [1639, 0]
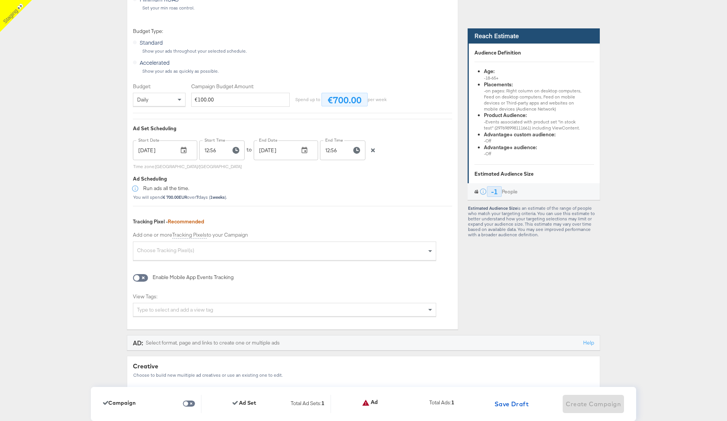
click at [373, 150] on icon "button" at bounding box center [373, 151] width 4 height 4
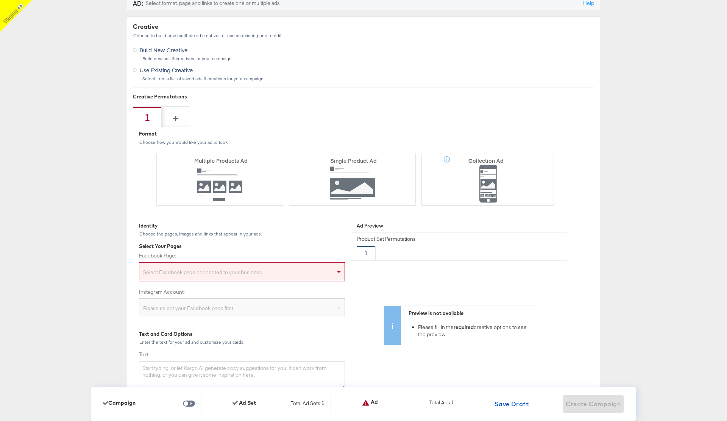
scroll to position [2040, 0]
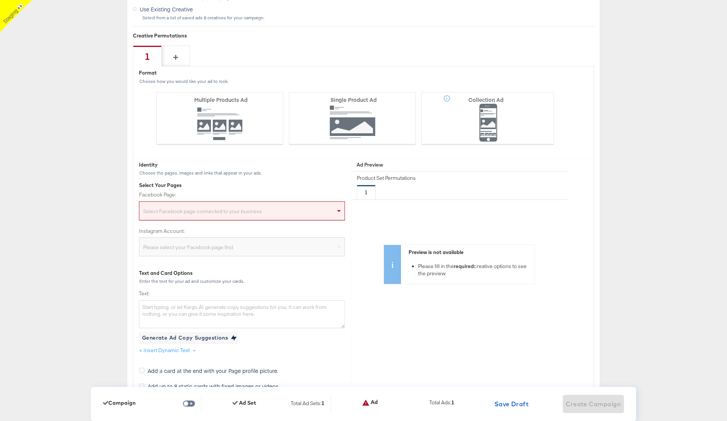
click at [230, 213] on div "Select Facebook page connected to your business" at bounding box center [241, 212] width 205 height 15
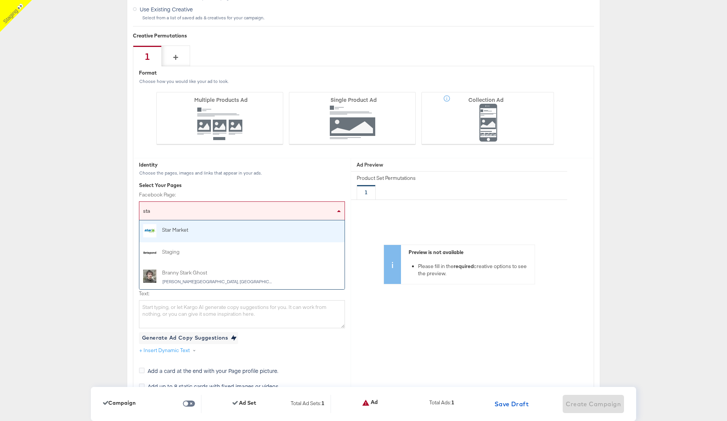
type input "stag"
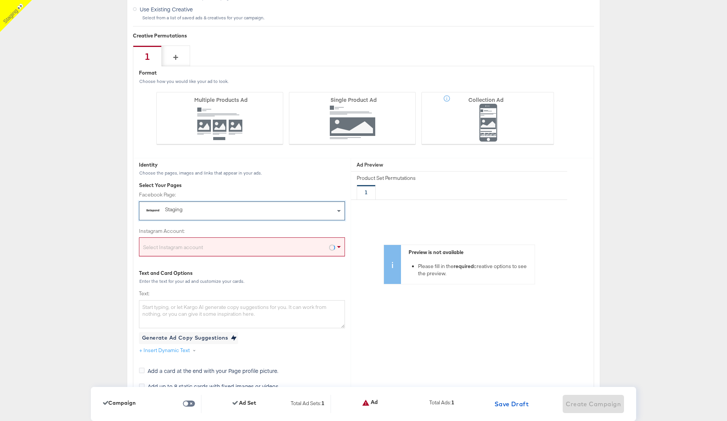
click at [198, 250] on div "Select Instagram account" at bounding box center [241, 248] width 205 height 15
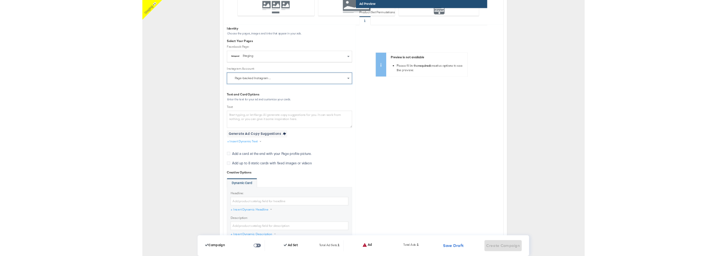
scroll to position [2297, 0]
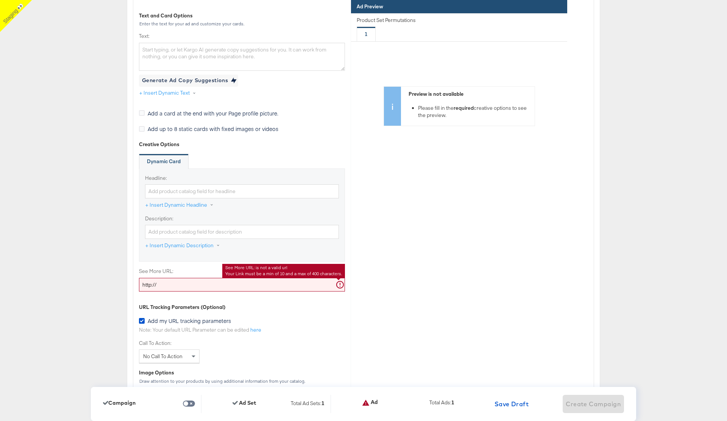
click at [174, 289] on input "http://" at bounding box center [242, 285] width 206 height 14
type input "[URL][DOMAIN_NAME]"
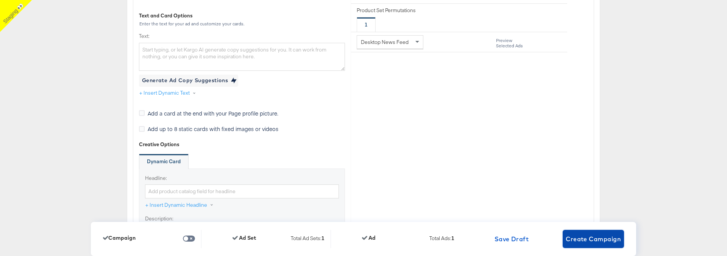
click at [591, 241] on span "Create Campaign" at bounding box center [593, 239] width 55 height 11
